Goal: Task Accomplishment & Management: Complete application form

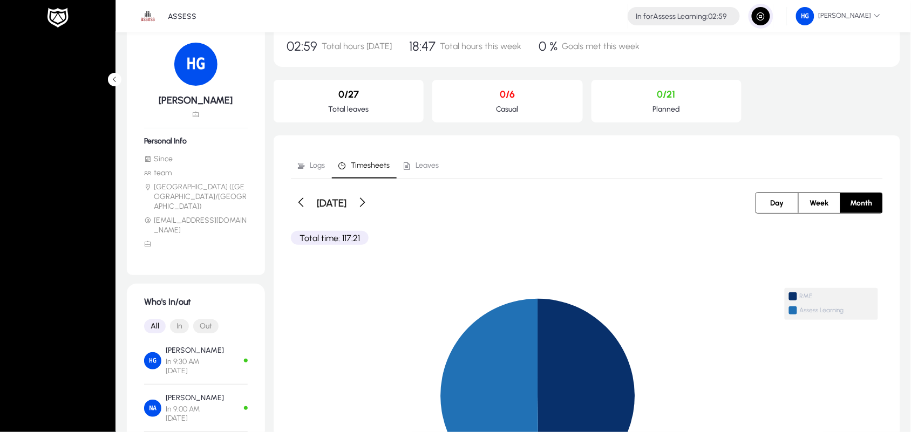
scroll to position [58, 0]
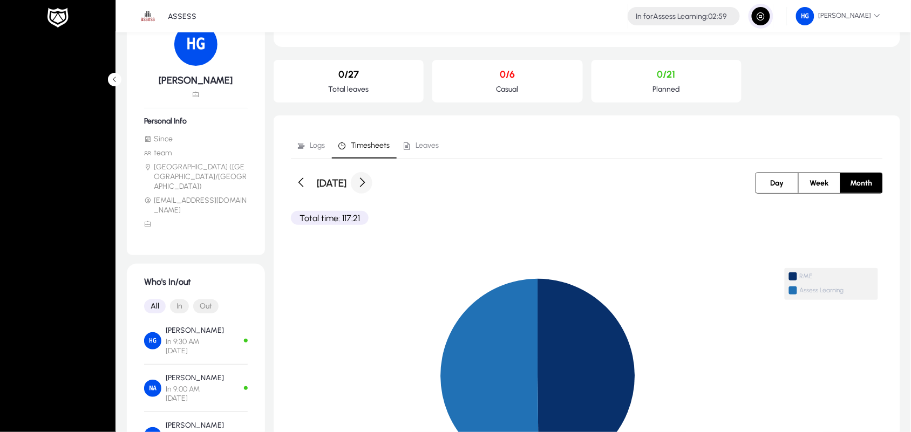
click at [372, 181] on span at bounding box center [362, 183] width 22 height 22
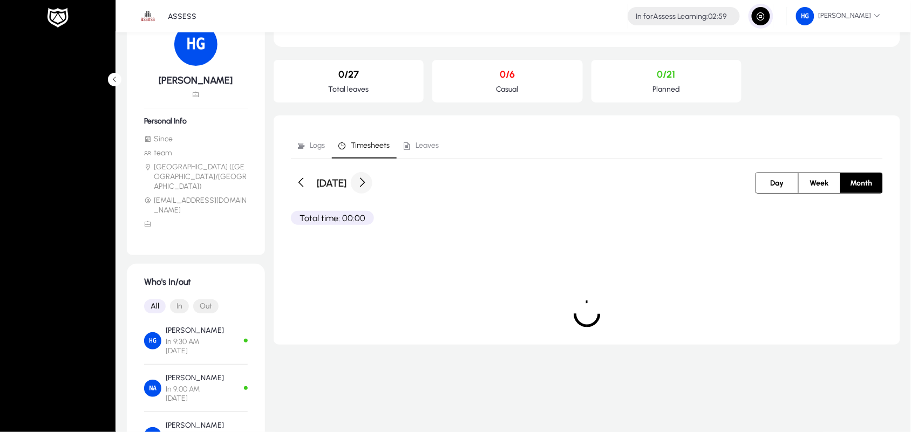
click at [372, 181] on span at bounding box center [362, 183] width 22 height 22
click at [815, 184] on span "Week" at bounding box center [819, 183] width 32 height 20
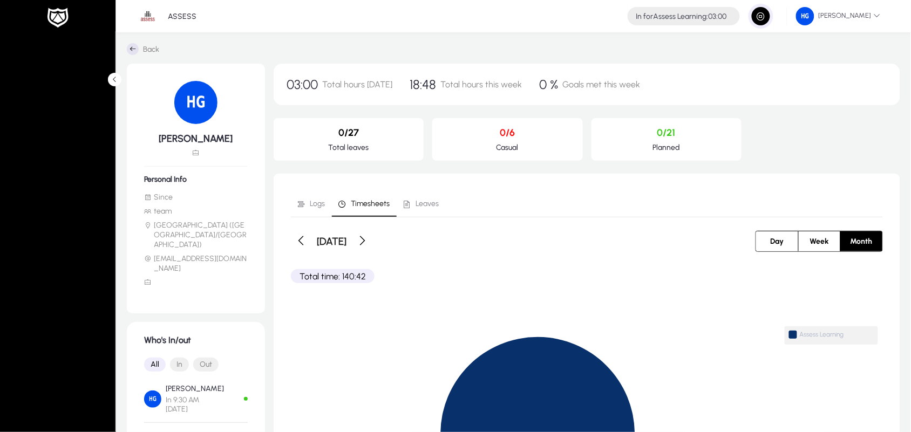
scroll to position [38, 0]
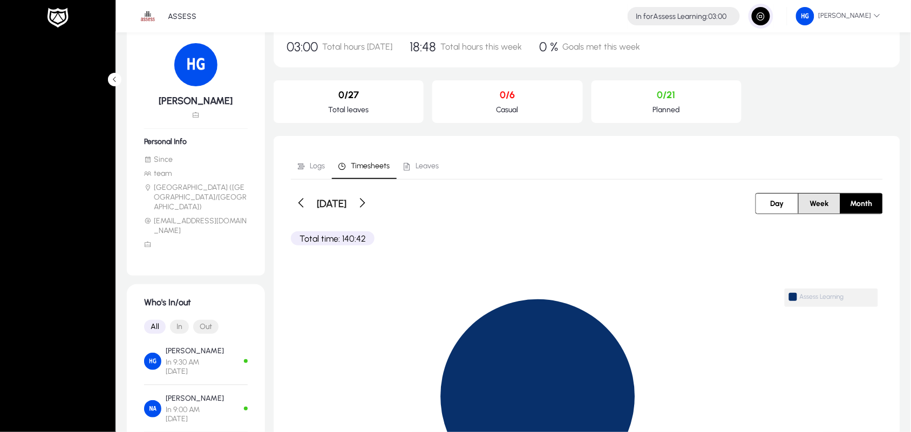
click at [830, 198] on span "Week" at bounding box center [819, 204] width 32 height 20
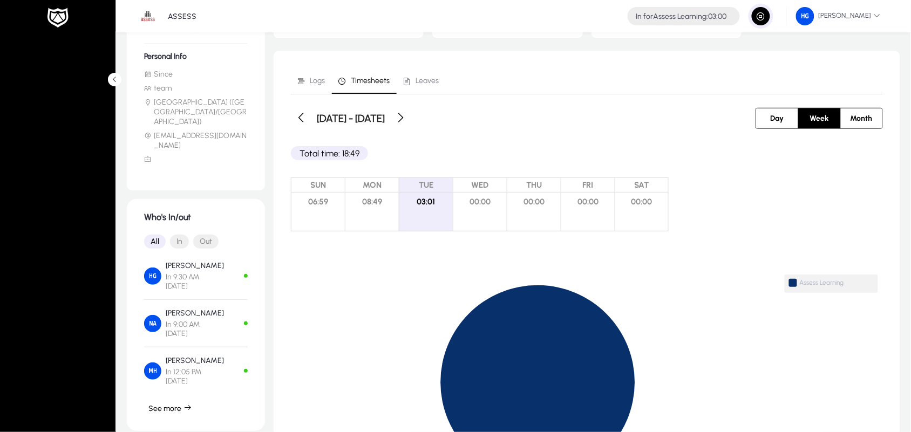
scroll to position [119, 0]
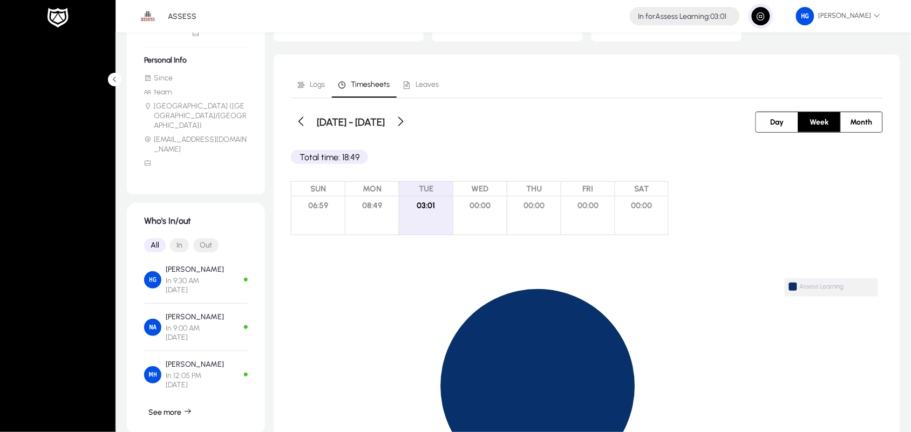
click at [379, 217] on div "MON 08:49" at bounding box center [372, 208] width 54 height 54
click at [478, 215] on div "WED 00:00" at bounding box center [480, 208] width 54 height 54
click at [295, 121] on span at bounding box center [302, 122] width 22 height 22
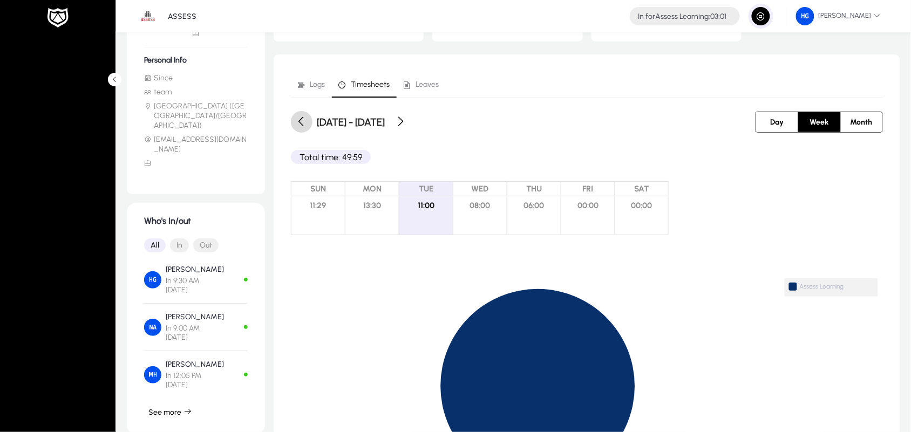
click at [295, 121] on span at bounding box center [302, 122] width 22 height 22
click at [301, 115] on span at bounding box center [302, 122] width 22 height 22
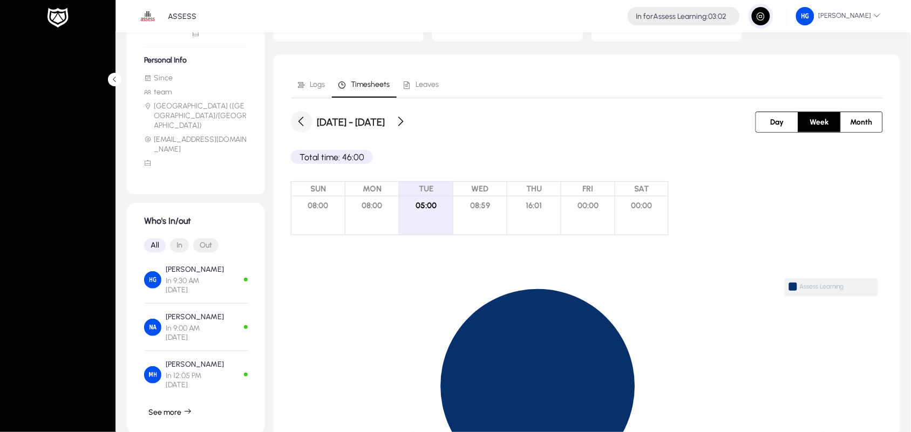
click at [300, 114] on span at bounding box center [302, 122] width 22 height 22
click at [302, 117] on span at bounding box center [302, 122] width 22 height 22
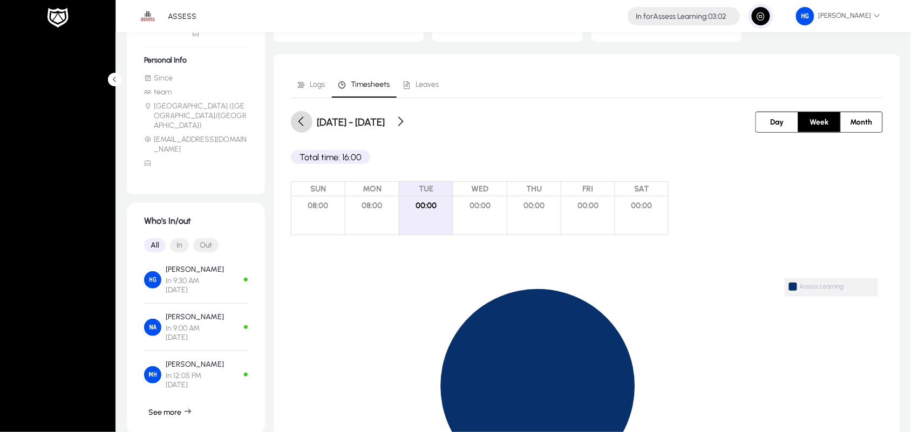
click at [302, 117] on span at bounding box center [302, 122] width 22 height 22
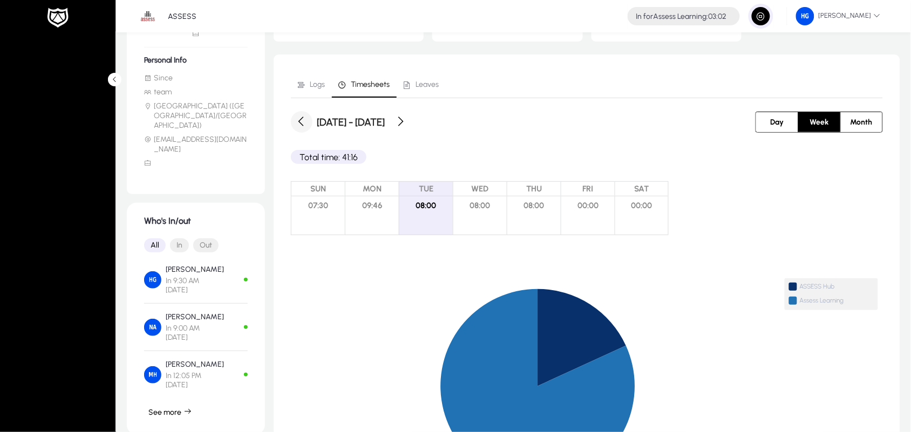
click at [302, 117] on span at bounding box center [302, 122] width 22 height 22
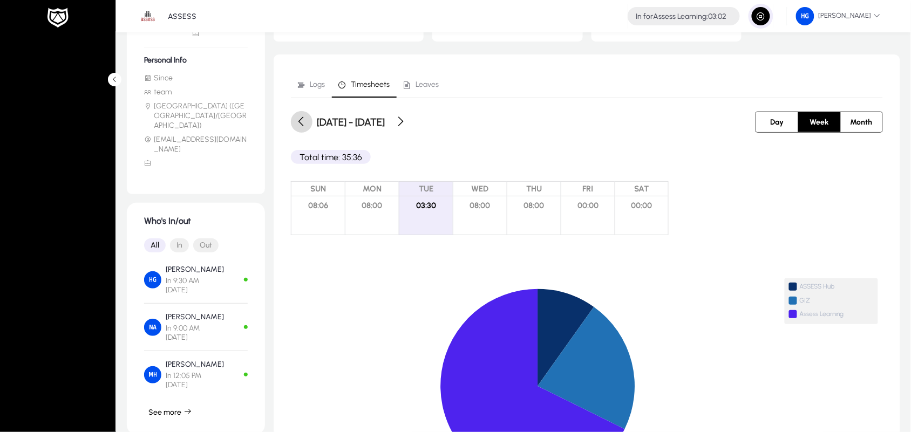
click at [302, 117] on span at bounding box center [302, 122] width 22 height 22
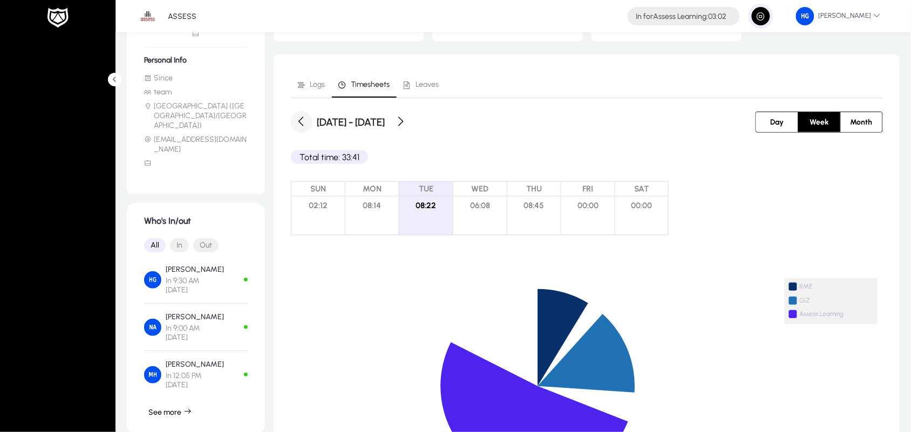
click at [302, 117] on span at bounding box center [302, 122] width 22 height 22
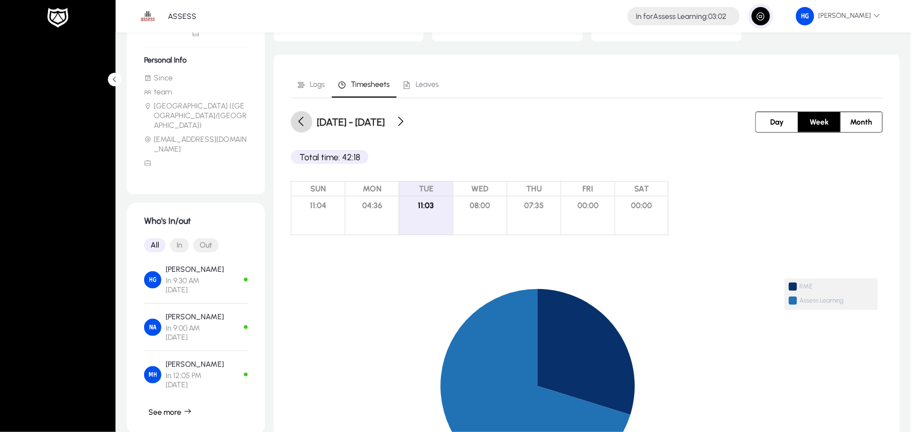
click at [302, 117] on span at bounding box center [302, 122] width 22 height 22
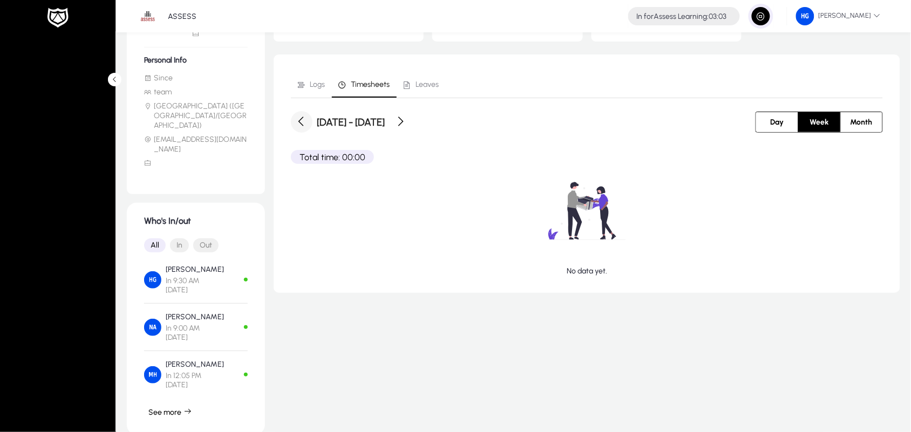
click at [302, 117] on span at bounding box center [302, 122] width 22 height 22
